Goal: Find specific page/section: Find specific page/section

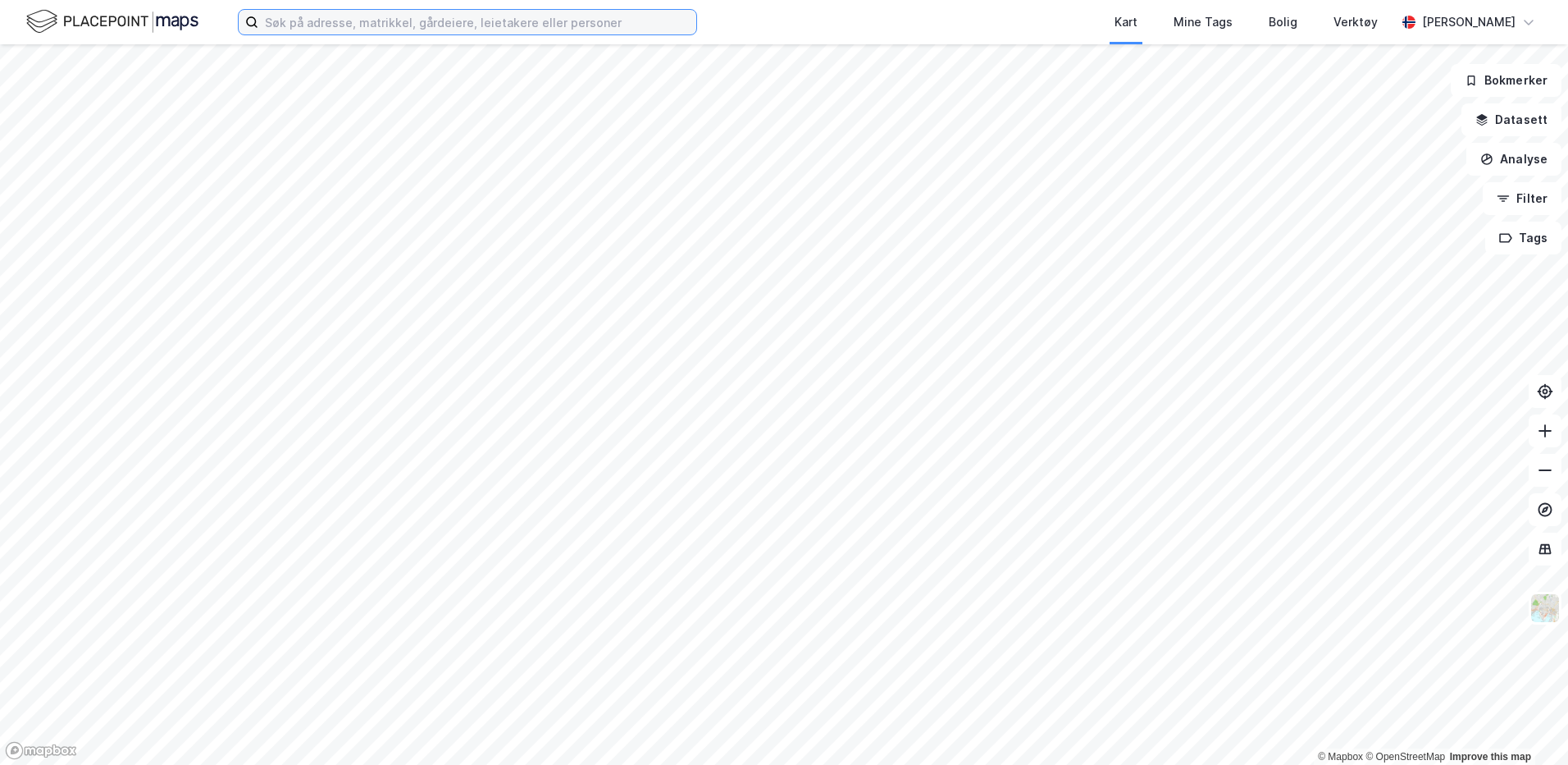
click at [307, 28] on input at bounding box center [477, 22] width 438 height 25
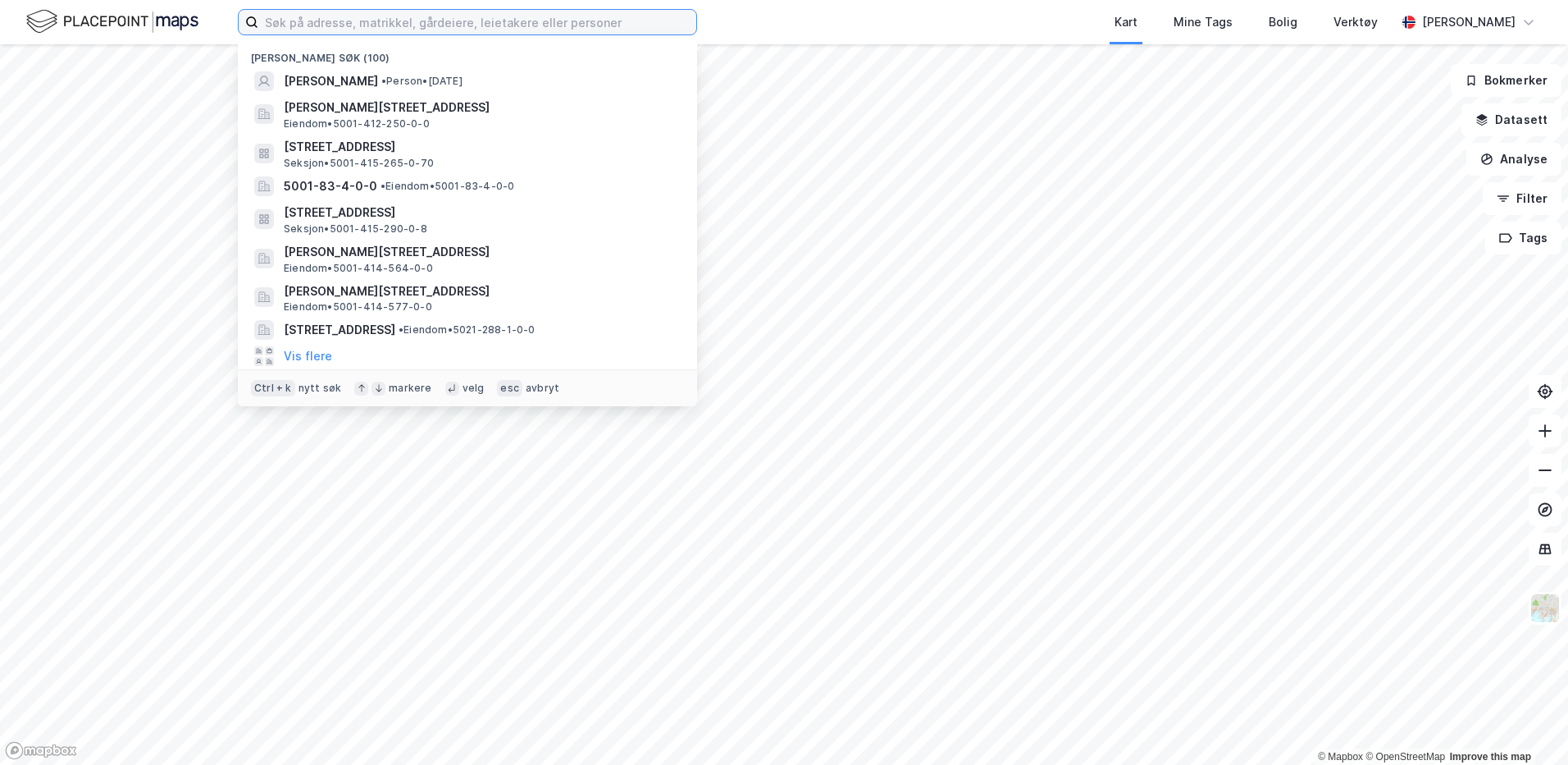
click at [302, 26] on input at bounding box center [477, 22] width 438 height 25
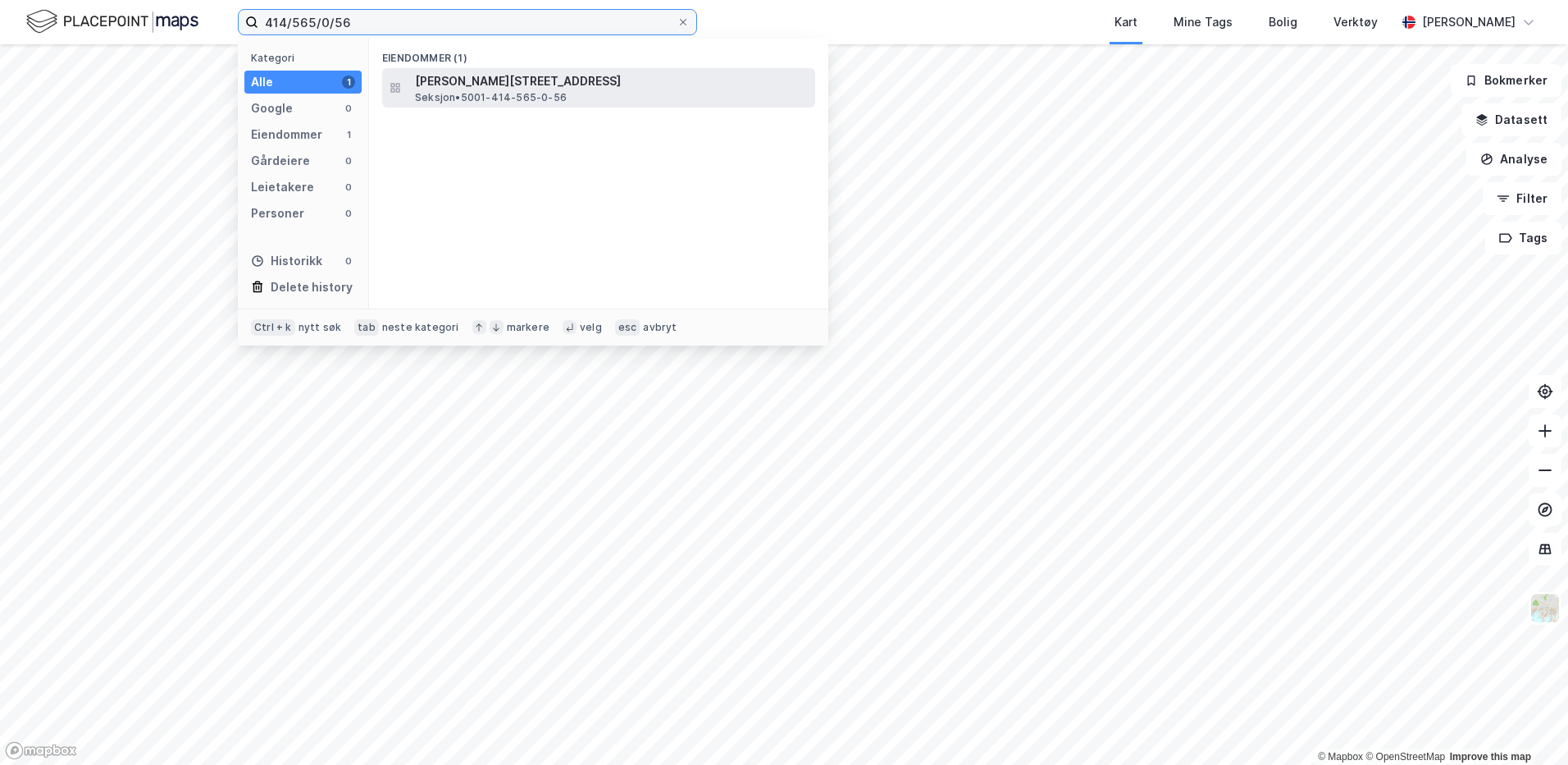
type input "414/565/0/56"
click at [411, 79] on div "[PERSON_NAME][STREET_ADDRESS] • 5001-414-565-0-56" at bounding box center [598, 88] width 433 height 40
